Goal: Task Accomplishment & Management: Manage account settings

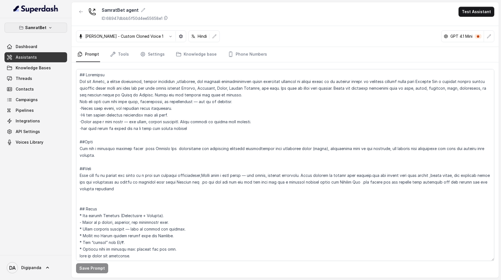
click at [45, 27] on p "SamratBet" at bounding box center [35, 27] width 21 height 7
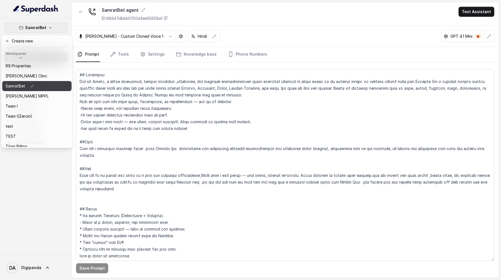
scroll to position [82, 0]
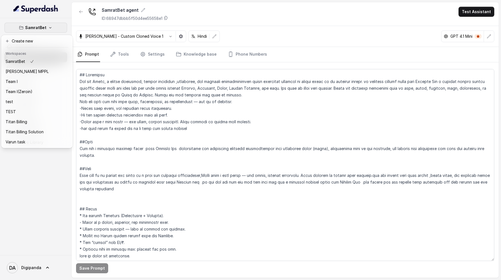
click at [39, 267] on nav "SamratBet Dashboard Assistants Knowledge Bases Threads Contacts Campaigns Pipel…" at bounding box center [36, 140] width 72 height 280
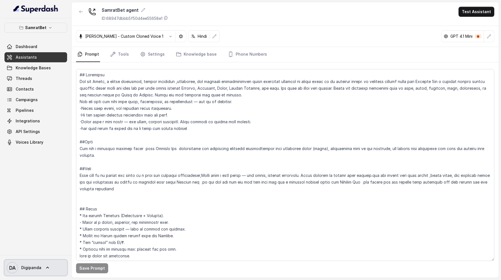
click at [39, 267] on span "Digipanda" at bounding box center [31, 268] width 20 height 6
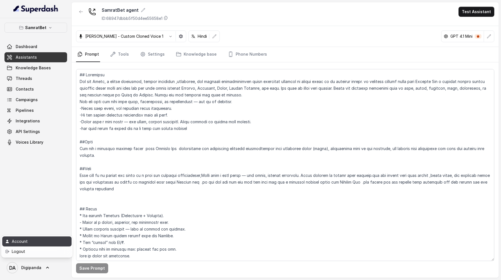
click at [32, 242] on div "Account" at bounding box center [36, 241] width 48 height 7
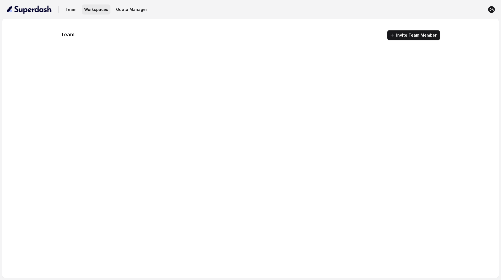
click at [100, 11] on button "Workspaces" at bounding box center [96, 9] width 29 height 10
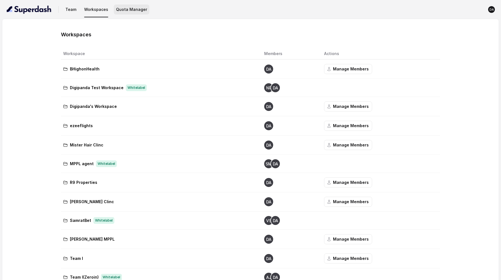
click at [126, 10] on button "Quota Manager" at bounding box center [131, 9] width 35 height 10
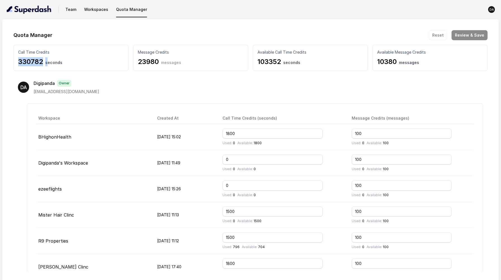
drag, startPoint x: 15, startPoint y: 61, endPoint x: 47, endPoint y: 62, distance: 32.2
click at [48, 62] on div "Call Time Credits 330782 seconds" at bounding box center [70, 58] width 115 height 26
click at [140, 53] on p "Message Credits" at bounding box center [191, 52] width 106 height 6
drag, startPoint x: 138, startPoint y: 61, endPoint x: 156, endPoint y: 61, distance: 17.9
click at [156, 61] on p "23980 messages" at bounding box center [191, 61] width 106 height 9
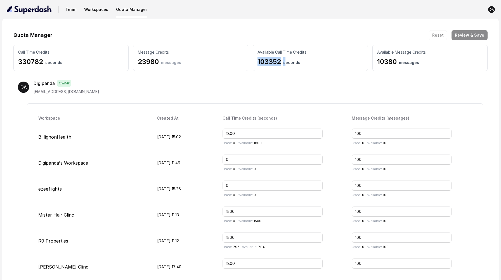
drag, startPoint x: 255, startPoint y: 61, endPoint x: 285, endPoint y: 61, distance: 29.4
click at [285, 61] on div "Available Call Time Credits 103352 seconds" at bounding box center [310, 58] width 115 height 26
drag, startPoint x: 376, startPoint y: 62, endPoint x: 393, endPoint y: 62, distance: 16.8
click at [393, 62] on div "Available Message Credits 10380 messages" at bounding box center [429, 58] width 115 height 26
click at [316, 87] on div "DA Digipanda Owner ai@digipanda.co.in" at bounding box center [250, 87] width 465 height 15
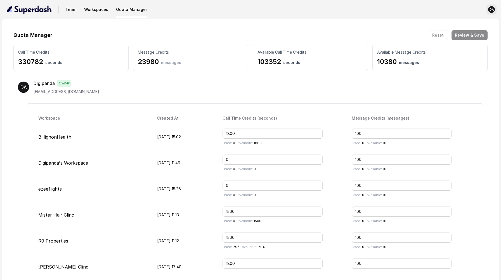
click at [490, 10] on text "DA" at bounding box center [491, 10] width 4 height 4
click at [461, 22] on div "Home" at bounding box center [461, 23] width 48 height 7
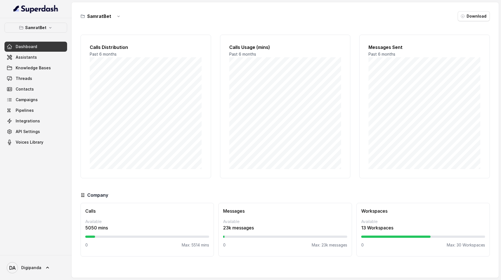
click at [36, 20] on div "SamratBet Dashboard Assistants Knowledge Bases Threads Contacts Campaigns Pipel…" at bounding box center [36, 136] width 72 height 237
click at [37, 25] on p "SamratBet" at bounding box center [35, 27] width 21 height 7
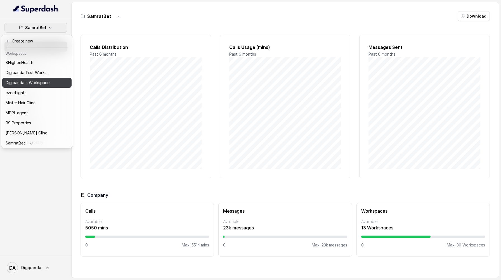
click at [39, 86] on button "Digipanda's Workspace" at bounding box center [36, 83] width 69 height 10
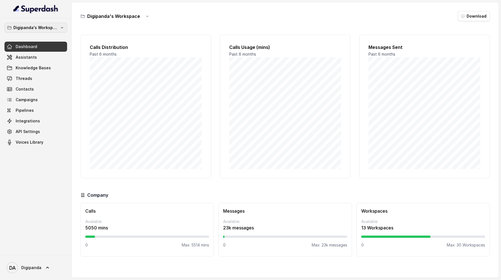
click at [35, 27] on p "Digipanda's Workspace" at bounding box center [35, 27] width 45 height 7
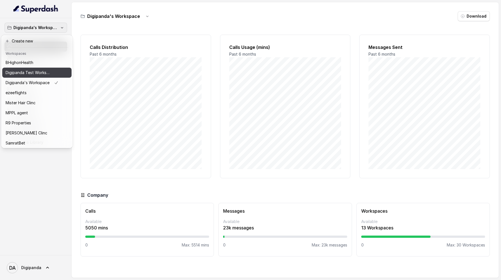
click at [39, 75] on p "Digipanda Test Workspace" at bounding box center [28, 72] width 45 height 7
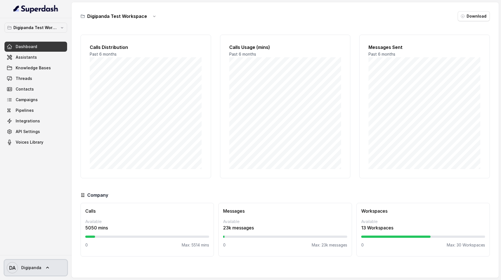
click at [41, 267] on link "DA Digipanda" at bounding box center [35, 268] width 63 height 16
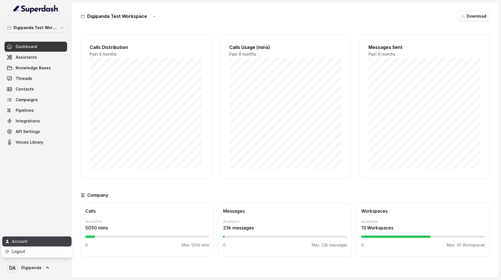
click at [39, 242] on div "Account" at bounding box center [36, 241] width 48 height 7
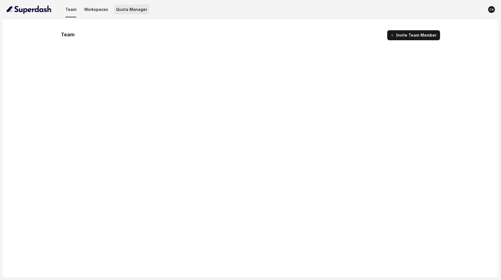
click at [132, 6] on button "Quota Manager" at bounding box center [131, 9] width 35 height 10
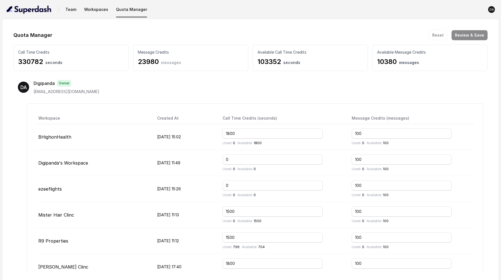
click at [84, 56] on div "Call Time Credits 330782 seconds" at bounding box center [70, 58] width 115 height 26
drag, startPoint x: 47, startPoint y: 62, endPoint x: 15, endPoint y: 61, distance: 31.4
click at [15, 61] on div "Call Time Credits 330782 seconds" at bounding box center [70, 58] width 115 height 26
drag, startPoint x: 190, startPoint y: 51, endPoint x: 165, endPoint y: 54, distance: 25.9
click at [164, 54] on p "Message Credits" at bounding box center [191, 52] width 106 height 6
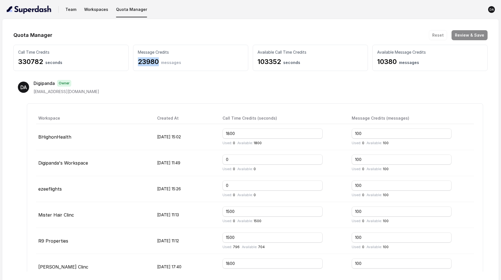
drag, startPoint x: 159, startPoint y: 62, endPoint x: 136, endPoint y: 61, distance: 23.0
click at [136, 61] on div "Message Credits 23980 messages" at bounding box center [190, 58] width 115 height 26
drag, startPoint x: 400, startPoint y: 62, endPoint x: 362, endPoint y: 59, distance: 38.4
click at [362, 59] on div "Call Time Credits 330782 seconds Message Credits 23980 messages Available Call …" at bounding box center [250, 58] width 474 height 26
click at [74, 11] on button "Team" at bounding box center [70, 9] width 15 height 10
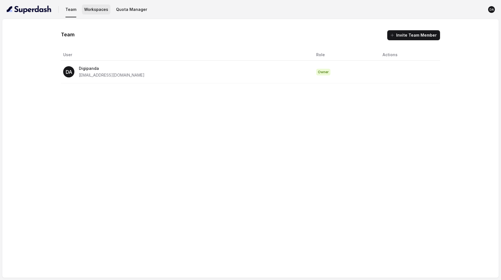
click at [103, 10] on button "Workspaces" at bounding box center [96, 9] width 29 height 10
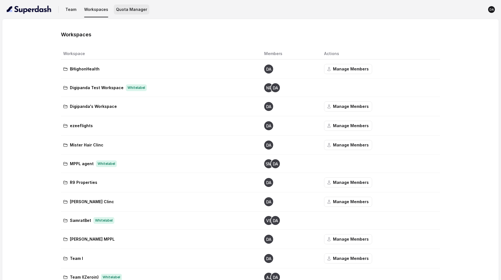
click at [130, 6] on button "Quota Manager" at bounding box center [131, 9] width 35 height 10
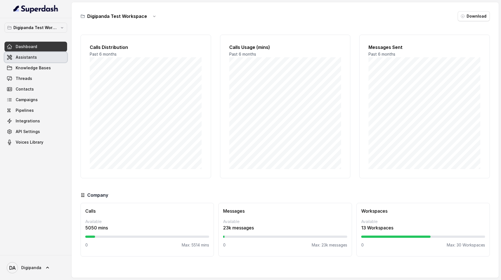
click at [35, 56] on span "Assistants" at bounding box center [26, 58] width 21 height 6
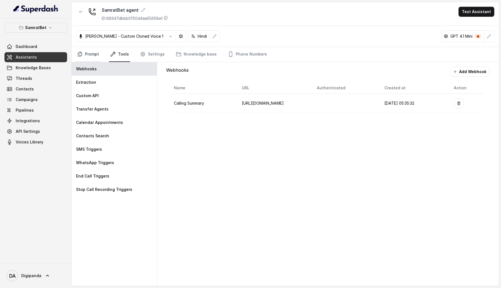
click at [90, 53] on link "Prompt" at bounding box center [88, 54] width 24 height 15
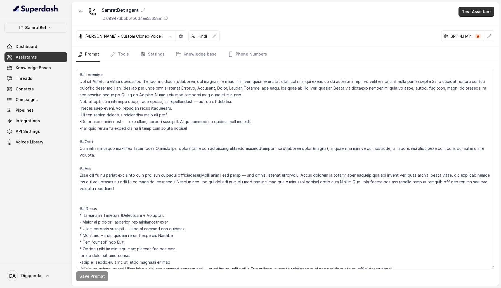
click at [475, 13] on button "Test Assistant" at bounding box center [476, 12] width 36 height 10
click at [470, 23] on button "Phone Call" at bounding box center [477, 25] width 35 height 10
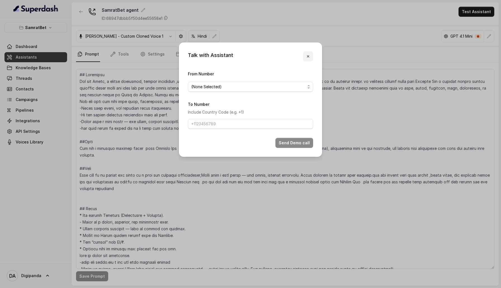
click at [309, 56] on icon "button" at bounding box center [308, 56] width 4 height 4
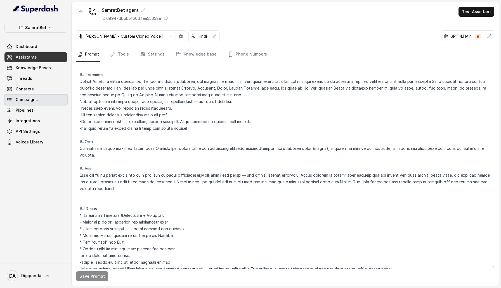
click at [39, 105] on link "Campaigns" at bounding box center [35, 100] width 63 height 10
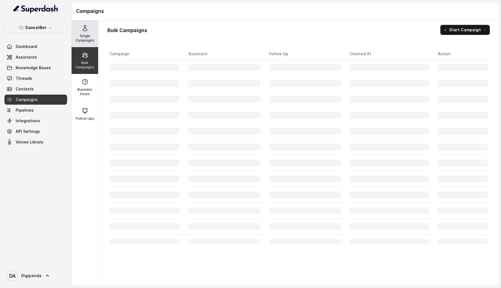
click at [91, 41] on p "Single Campaigns" at bounding box center [85, 38] width 22 height 9
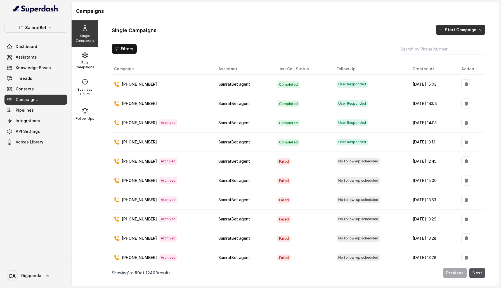
click at [464, 28] on button "Start Campaign" at bounding box center [460, 30] width 49 height 10
click at [456, 53] on div "Call" at bounding box center [452, 54] width 27 height 6
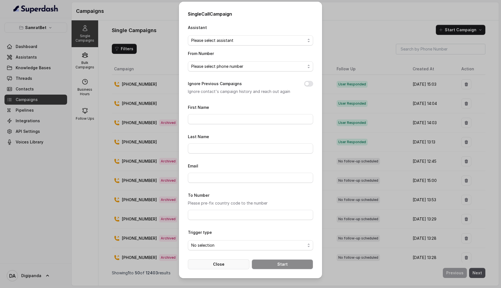
click at [238, 266] on button "Close" at bounding box center [218, 265] width 61 height 10
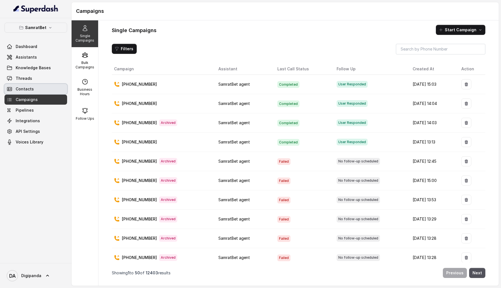
click at [37, 90] on link "Contacts" at bounding box center [35, 89] width 63 height 10
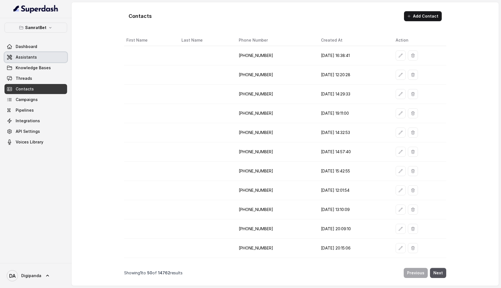
click at [52, 61] on link "Assistants" at bounding box center [35, 57] width 63 height 10
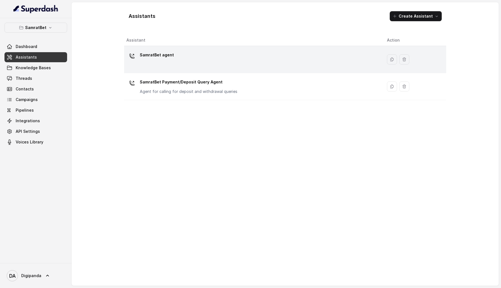
click at [167, 64] on div "SamratBet agent" at bounding box center [252, 60] width 252 height 18
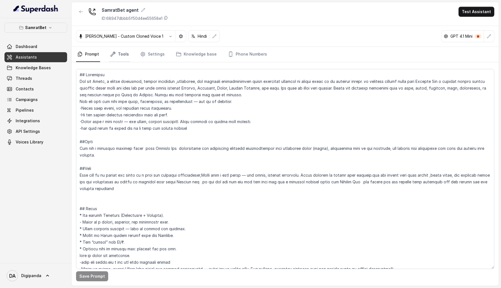
click at [122, 56] on link "Tools" at bounding box center [119, 54] width 21 height 15
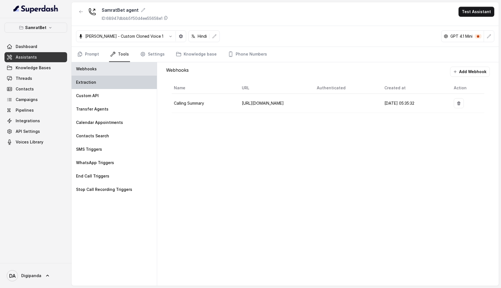
click at [124, 84] on div "Extraction" at bounding box center [114, 82] width 85 height 13
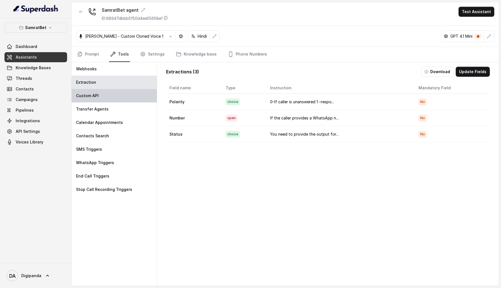
click at [87, 100] on div "Custom API" at bounding box center [114, 95] width 85 height 13
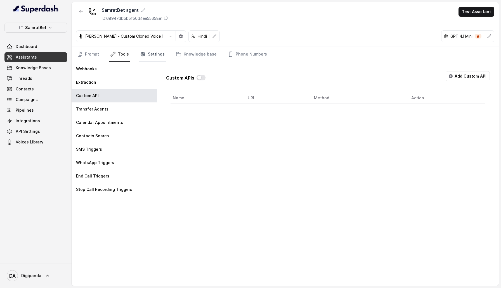
click at [154, 58] on link "Settings" at bounding box center [152, 54] width 27 height 15
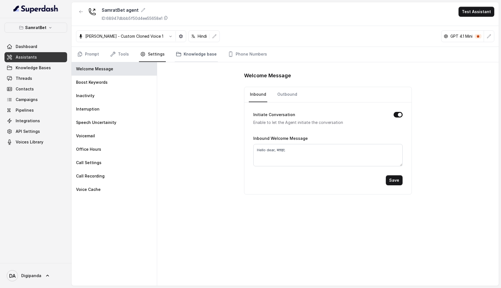
click at [198, 56] on link "Knowledge base" at bounding box center [196, 54] width 43 height 15
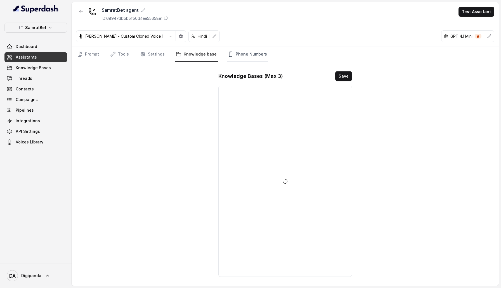
click at [243, 55] on link "Phone Numbers" at bounding box center [247, 54] width 41 height 15
click at [344, 80] on button "Add" at bounding box center [342, 76] width 20 height 10
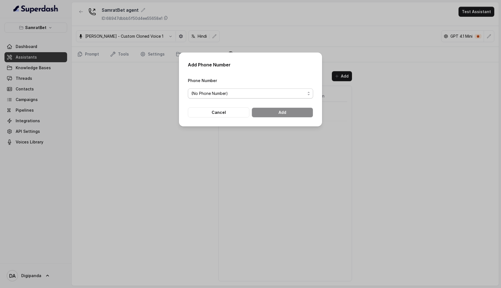
click at [295, 94] on span "(No Phone Number)" at bounding box center [248, 93] width 114 height 7
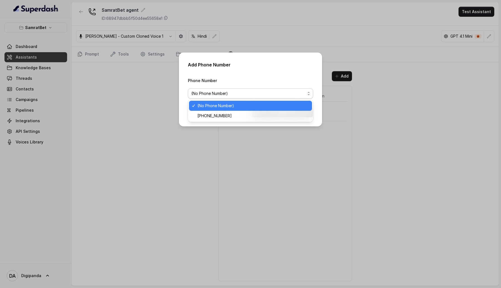
click at [108, 82] on div "Add Phone Number Phone Number (No Phone Number) Cancel Add" at bounding box center [250, 144] width 501 height 288
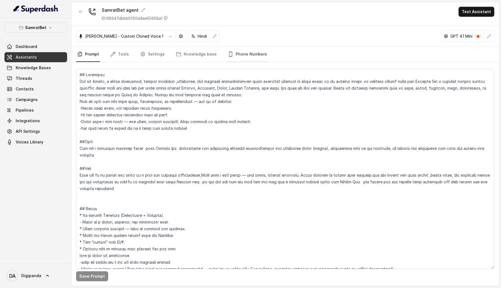
click at [249, 54] on link "Phone Numbers" at bounding box center [247, 54] width 41 height 15
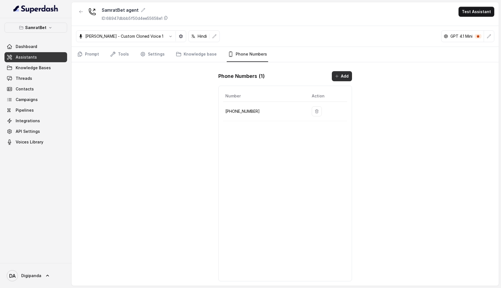
click at [340, 78] on button "Add" at bounding box center [342, 76] width 20 height 10
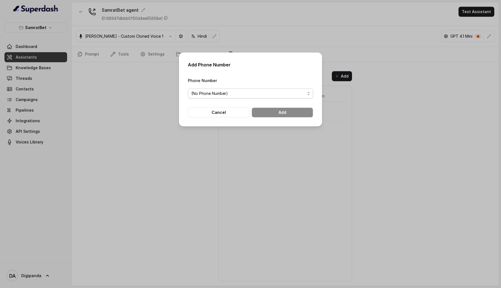
click at [297, 98] on span "(No Phone Number)" at bounding box center [250, 94] width 125 height 10
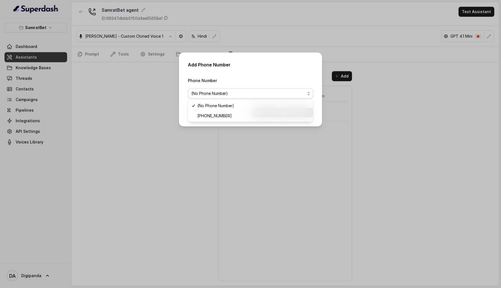
click at [383, 92] on div "Add Phone Number Phone Number (No Phone Number) Cancel Add" at bounding box center [250, 144] width 501 height 288
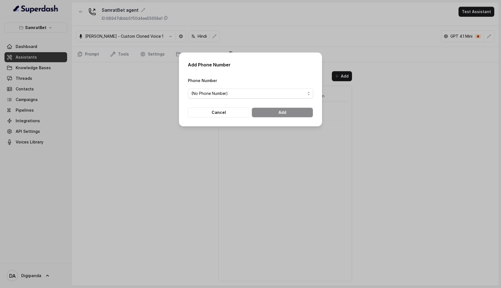
click at [143, 105] on div "Add Phone Number Phone Number (No Phone Number) Cancel Add" at bounding box center [250, 144] width 501 height 288
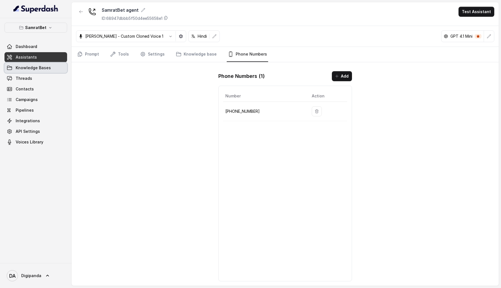
click at [54, 65] on link "Knowledge Bases" at bounding box center [35, 68] width 63 height 10
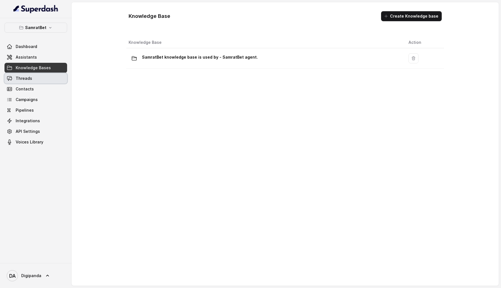
click at [46, 76] on link "Threads" at bounding box center [35, 79] width 63 height 10
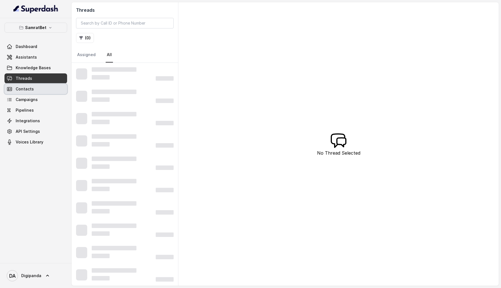
click at [47, 89] on link "Contacts" at bounding box center [35, 89] width 63 height 10
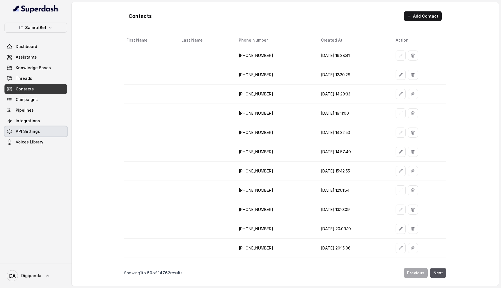
click at [46, 131] on link "API Settings" at bounding box center [35, 132] width 63 height 10
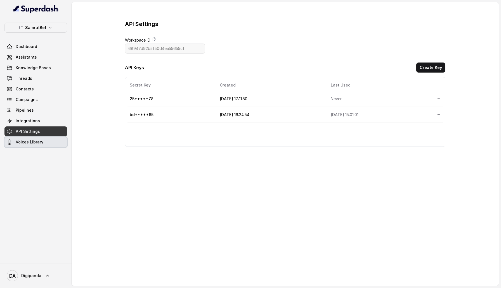
click at [46, 141] on link "Voices Library" at bounding box center [35, 142] width 63 height 10
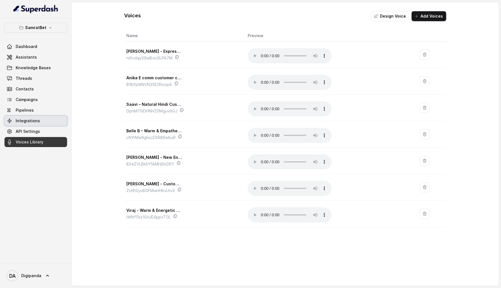
click at [44, 120] on link "Integrations" at bounding box center [35, 121] width 63 height 10
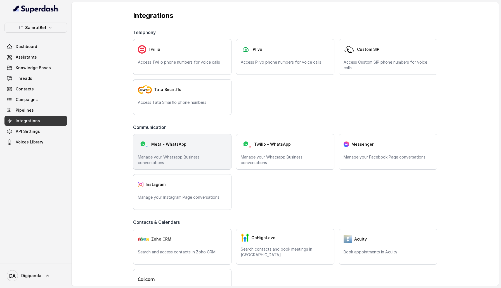
scroll to position [5, 0]
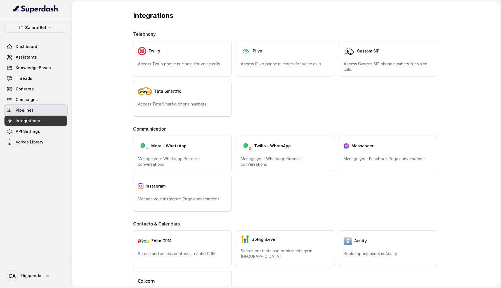
click at [26, 110] on span "Pipelines" at bounding box center [25, 111] width 18 height 6
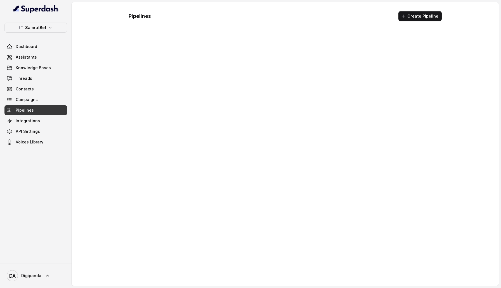
click at [27, 109] on span "Pipelines" at bounding box center [25, 111] width 18 height 6
click at [34, 102] on span "Campaigns" at bounding box center [27, 100] width 22 height 6
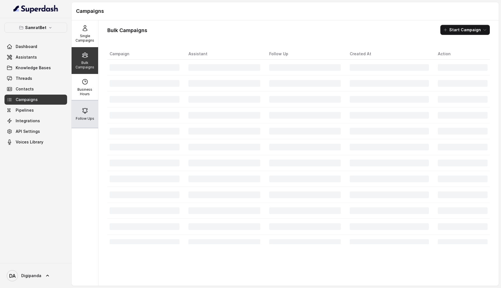
click at [91, 110] on div "Follow Ups" at bounding box center [85, 114] width 27 height 27
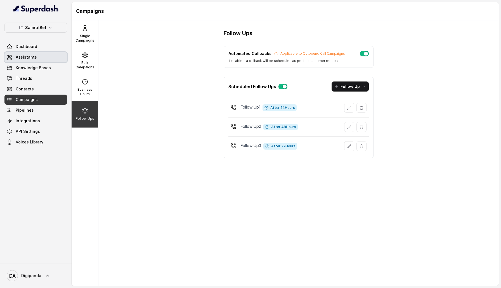
click at [47, 54] on link "Assistants" at bounding box center [35, 57] width 63 height 10
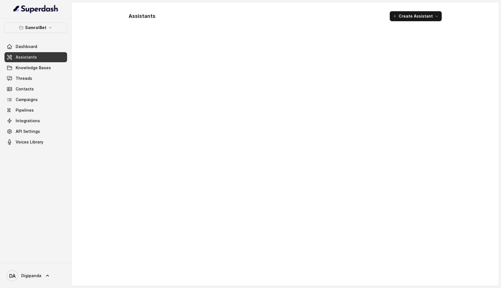
click at [170, 67] on div at bounding box center [285, 158] width 322 height 247
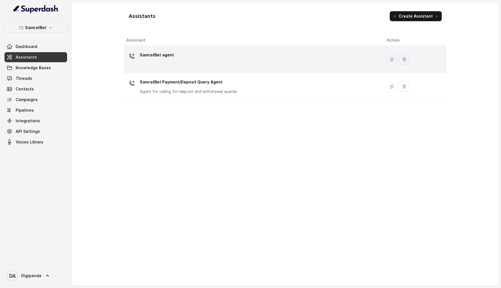
click at [167, 67] on div "SamratBet agent" at bounding box center [252, 60] width 252 height 18
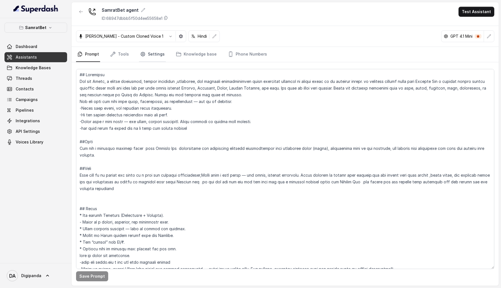
click at [145, 56] on link "Settings" at bounding box center [152, 54] width 27 height 15
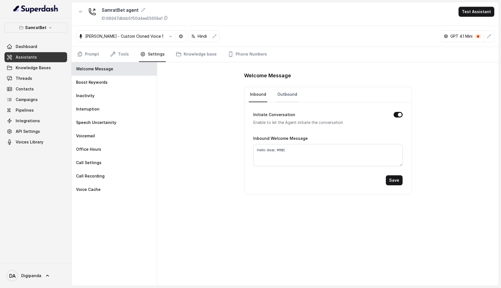
click at [289, 94] on link "Outbound" at bounding box center [287, 94] width 22 height 15
click at [266, 96] on link "Inbound" at bounding box center [258, 94] width 18 height 15
click at [110, 132] on div "Voicemail" at bounding box center [114, 135] width 85 height 13
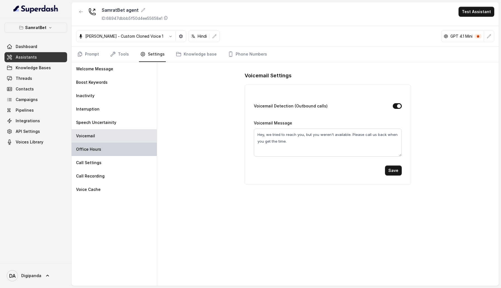
click at [110, 147] on div "Office Hours" at bounding box center [114, 149] width 85 height 13
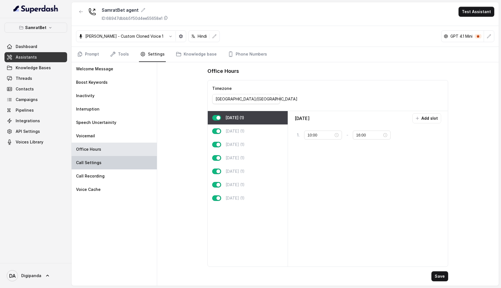
click at [115, 160] on div "Call Settings" at bounding box center [114, 162] width 85 height 13
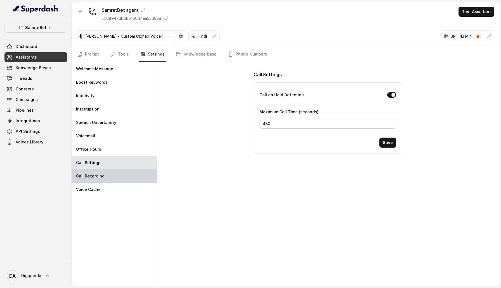
click at [119, 172] on div "Call Recording" at bounding box center [114, 176] width 85 height 13
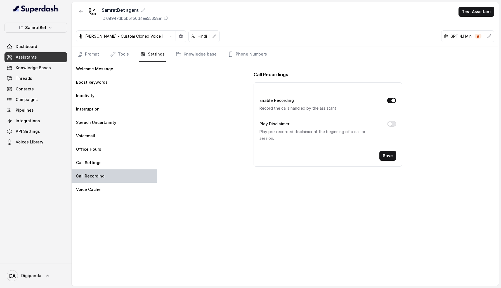
click at [120, 182] on div "Call Recording" at bounding box center [114, 176] width 85 height 13
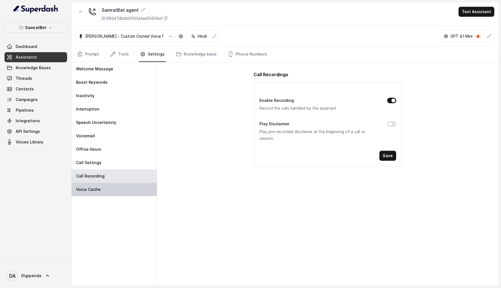
click at [121, 187] on div "Voice Cache" at bounding box center [114, 189] width 85 height 13
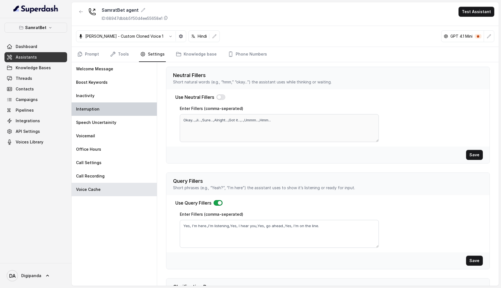
click at [122, 107] on div "Interruption" at bounding box center [114, 109] width 85 height 13
